Goal: Task Accomplishment & Management: Manage account settings

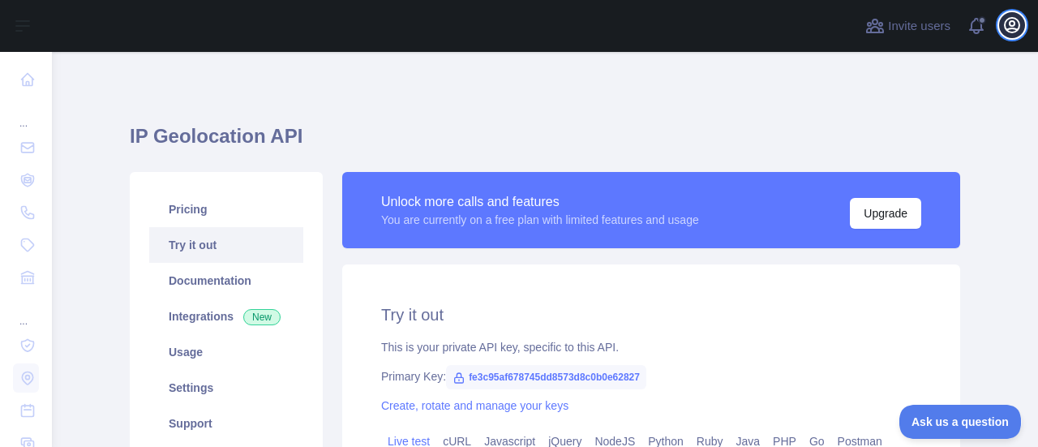
click at [1009, 22] on icon "button" at bounding box center [1011, 24] width 19 height 19
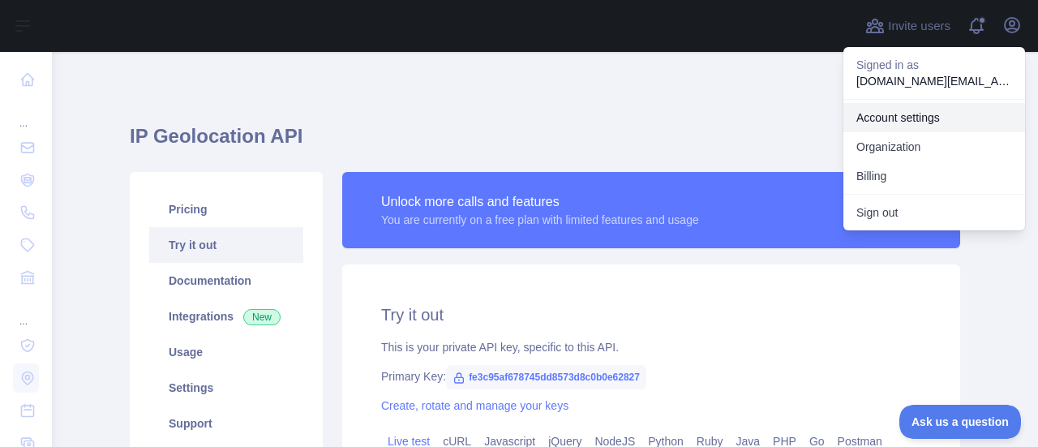
click at [865, 125] on link "Account settings" at bounding box center [934, 117] width 182 height 29
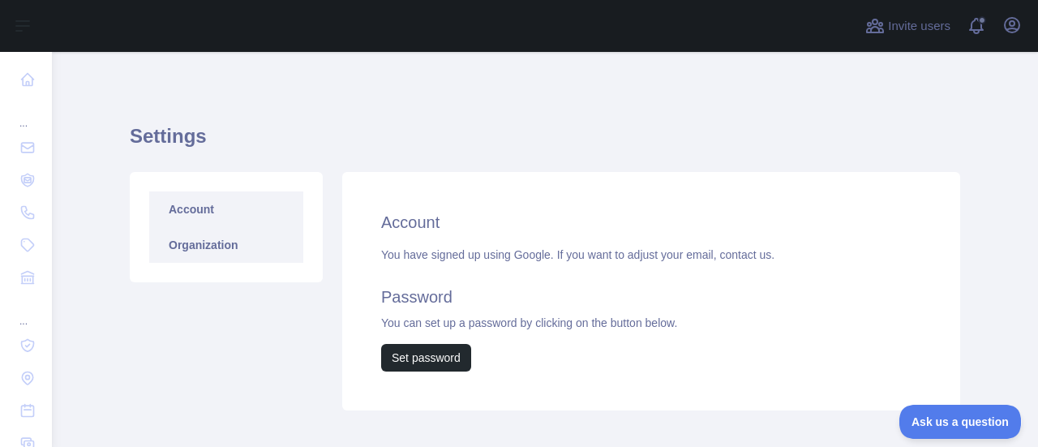
click at [200, 255] on link "Organization" at bounding box center [226, 245] width 154 height 36
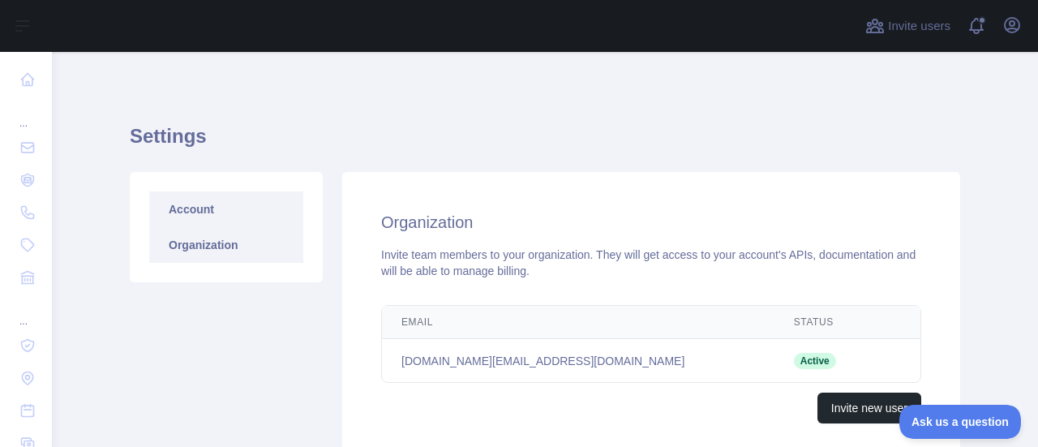
click at [263, 212] on link "Account" at bounding box center [226, 209] width 154 height 36
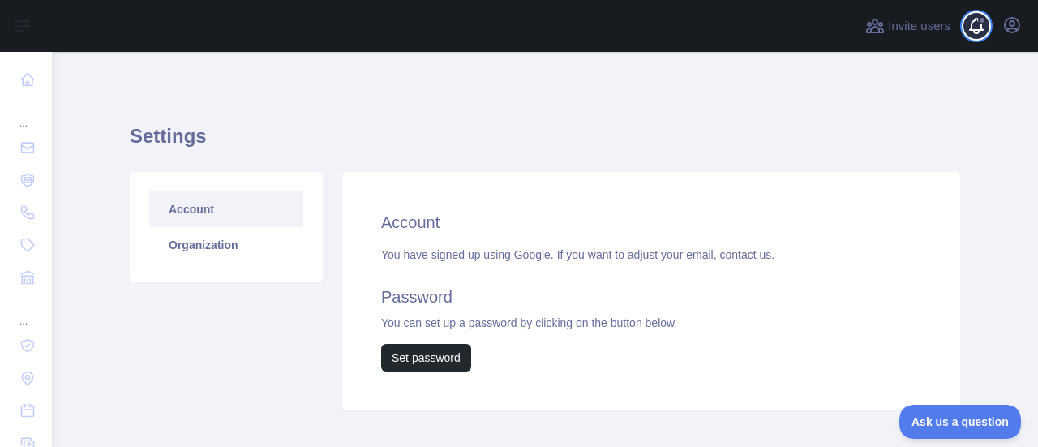
click at [981, 26] on span at bounding box center [983, 26] width 32 height 52
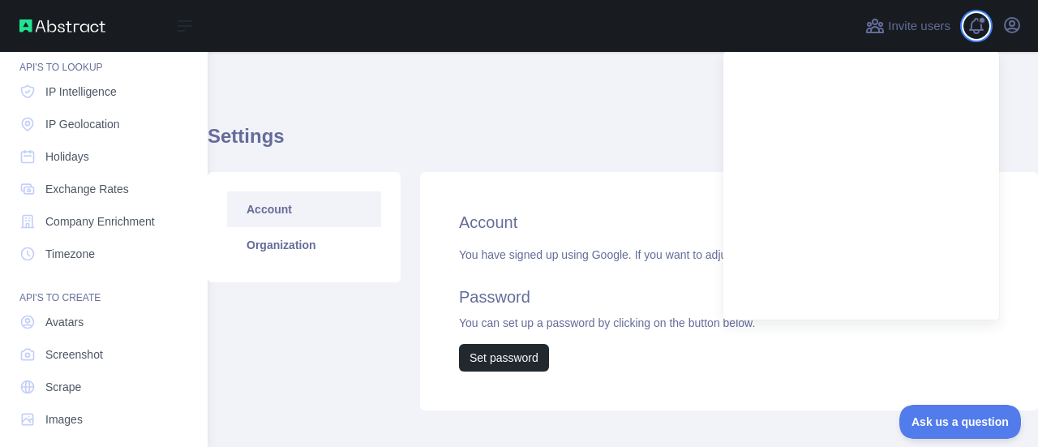
scroll to position [266, 0]
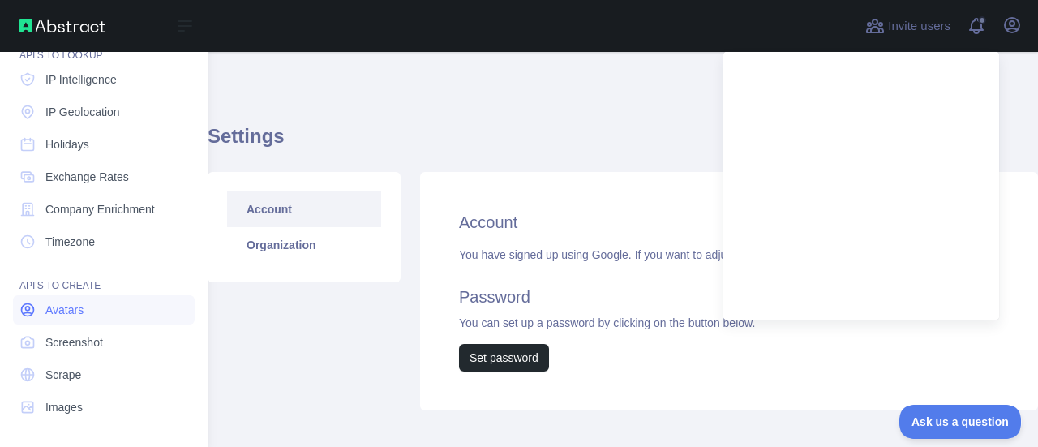
click at [85, 321] on link "Avatars" at bounding box center [104, 309] width 182 height 29
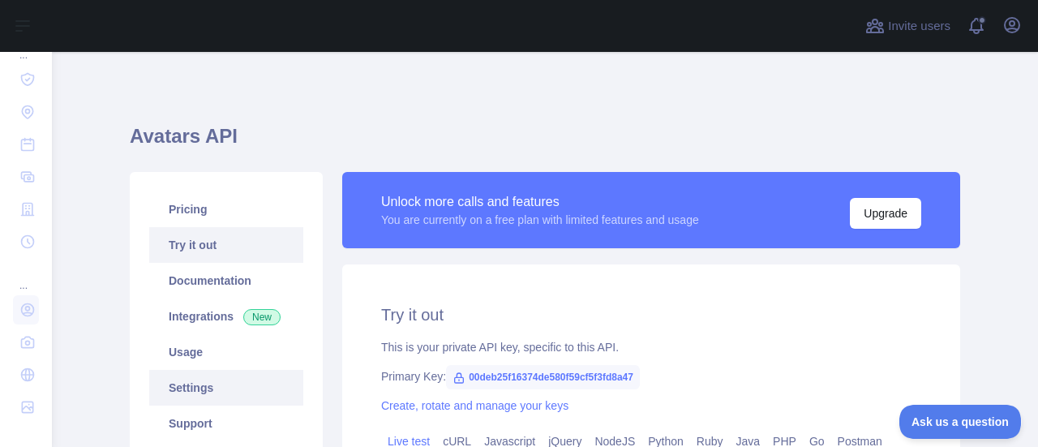
click at [194, 387] on link "Settings" at bounding box center [226, 388] width 154 height 36
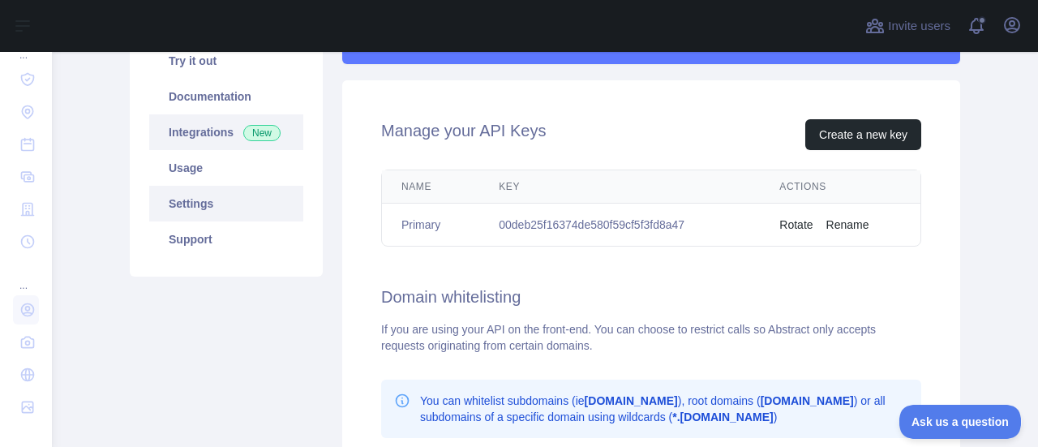
scroll to position [190, 0]
